Goal: Task Accomplishment & Management: Use online tool/utility

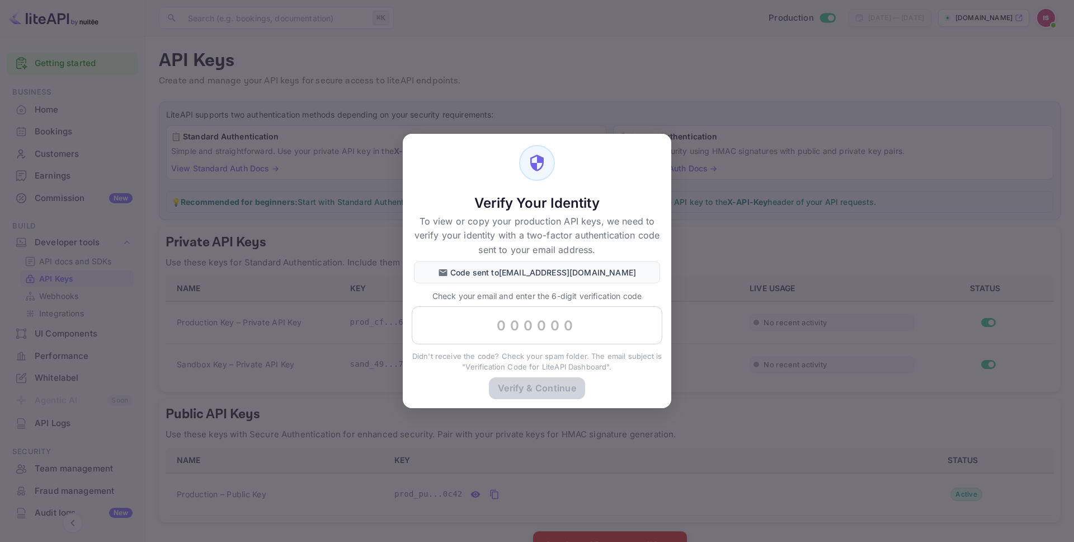
click at [332, 374] on div "Verify Your Identity To view or copy your production API keys, we need to verif…" at bounding box center [537, 271] width 1074 height 542
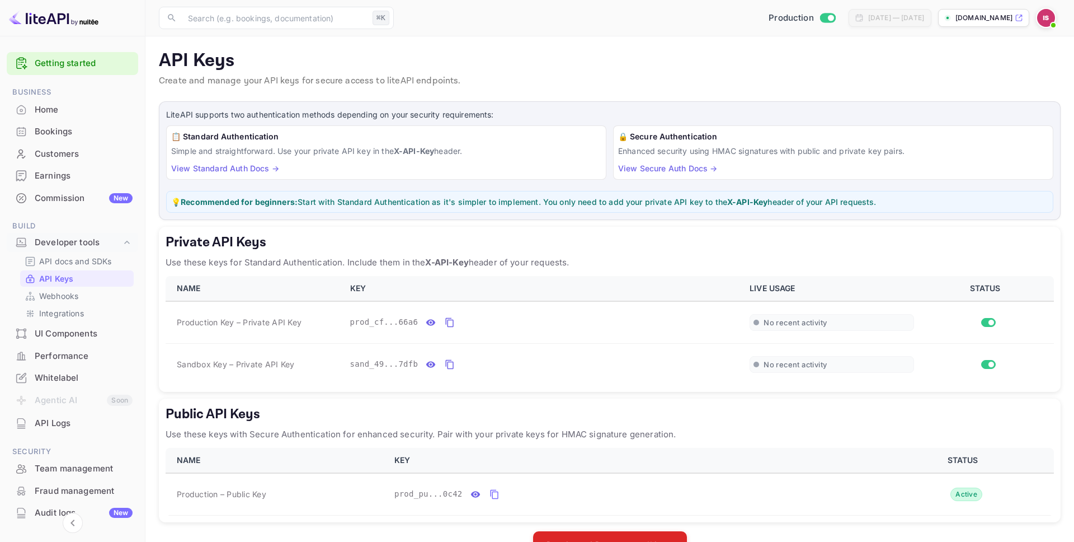
click at [67, 287] on div "API docs and SDKs API Keys Webhooks Integrations" at bounding box center [73, 287] width 132 height 68
click at [428, 322] on icon "private api keys table" at bounding box center [431, 322] width 10 height 6
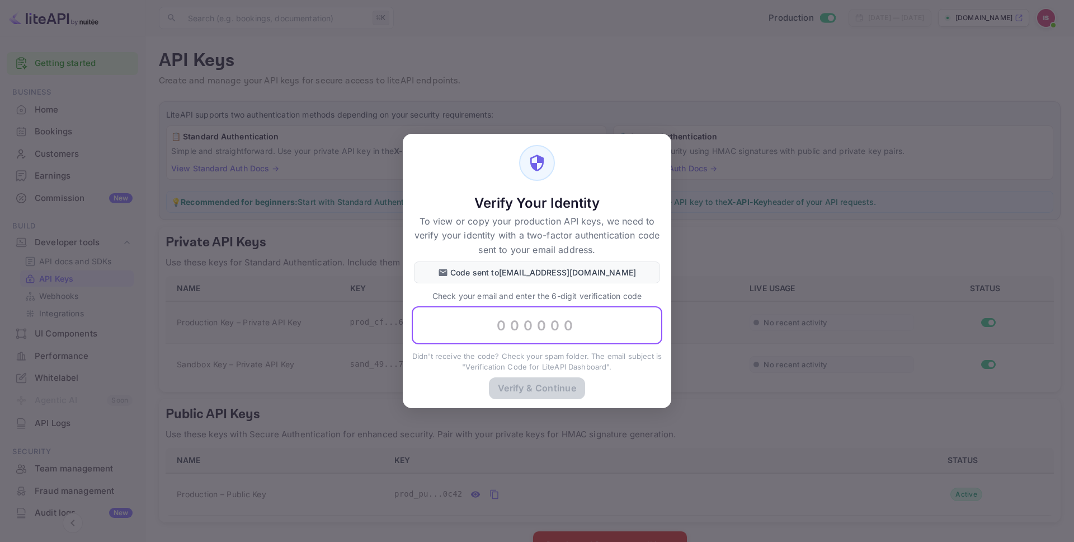
click at [523, 332] on input "text" at bounding box center [537, 325] width 251 height 38
paste input "484337"
type input "484337"
click at [561, 392] on button "Verify & Continue" at bounding box center [537, 388] width 96 height 22
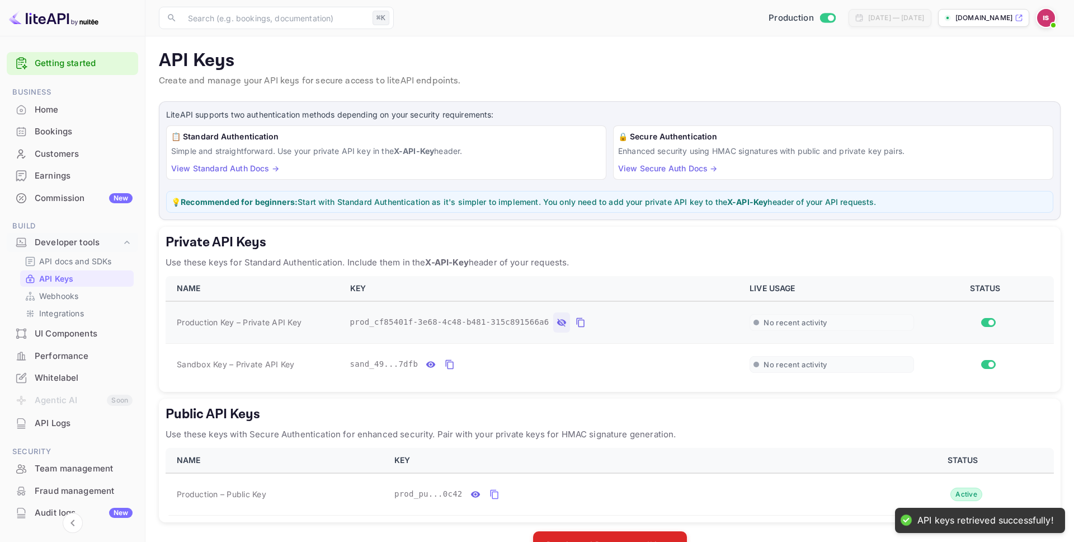
click at [434, 330] on div "prod_cf85401f-3e68-4c48-b481-315c891566a6" at bounding box center [543, 322] width 387 height 20
click at [434, 324] on span "prod_cf85401f-3e68-4c48-b481-315c891566a6" at bounding box center [449, 322] width 199 height 12
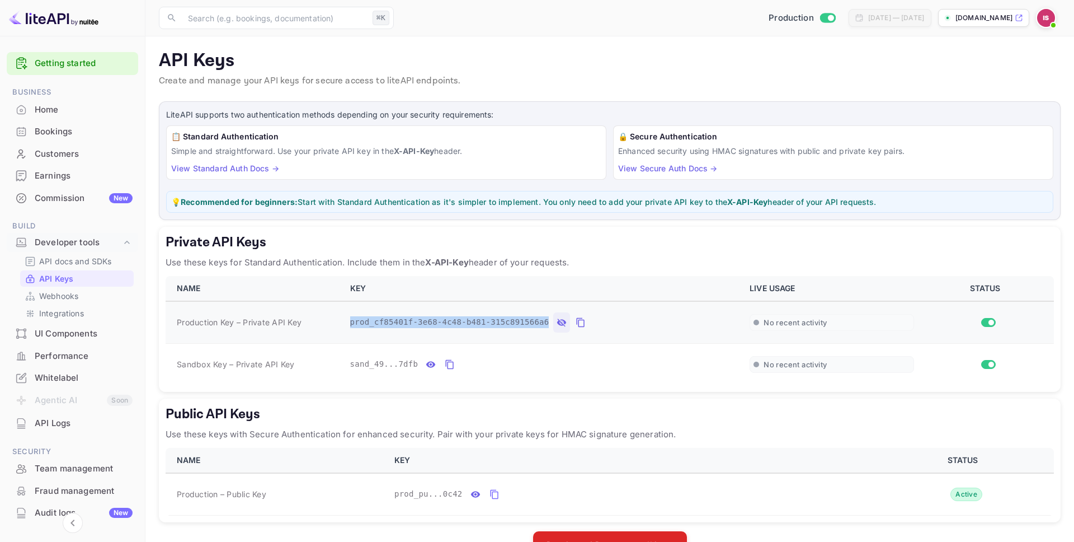
click at [434, 324] on span "prod_cf85401f-3e68-4c48-b481-315c891566a6" at bounding box center [449, 322] width 199 height 12
copy div "prod_cf85401f-3e68-4c48-b481-315c891566a6"
